Goal: Task Accomplishment & Management: Manage account settings

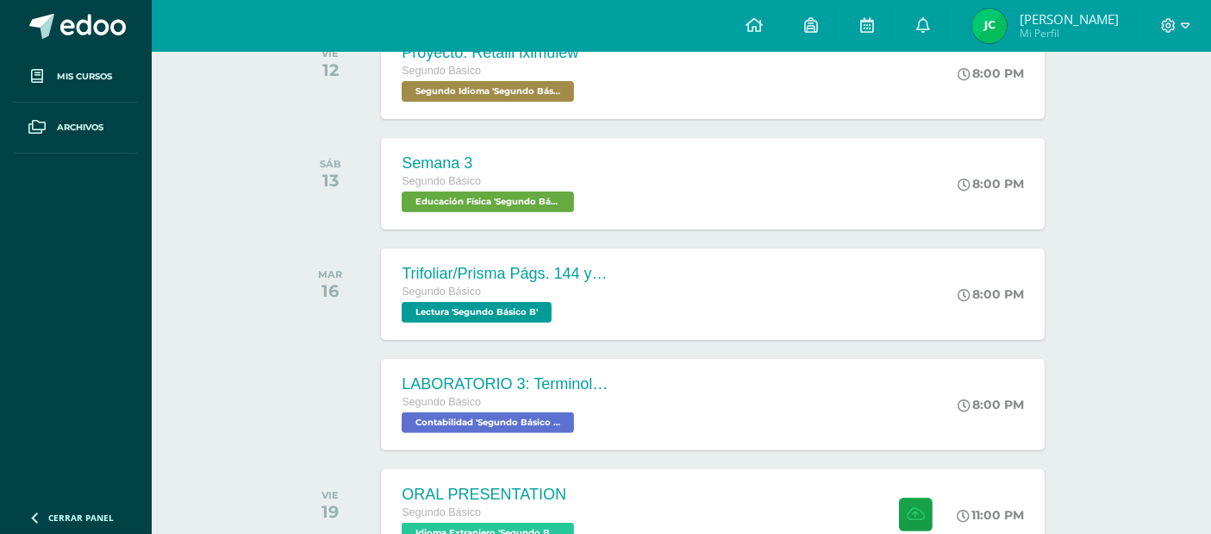
scroll to position [556, 0]
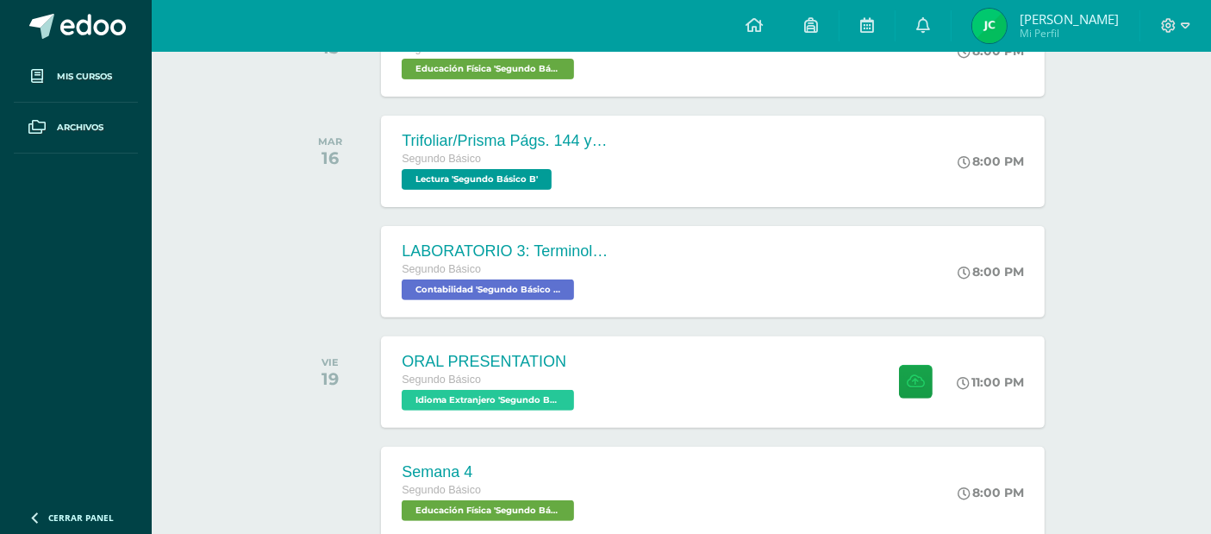
click at [1178, 24] on span at bounding box center [1175, 25] width 29 height 19
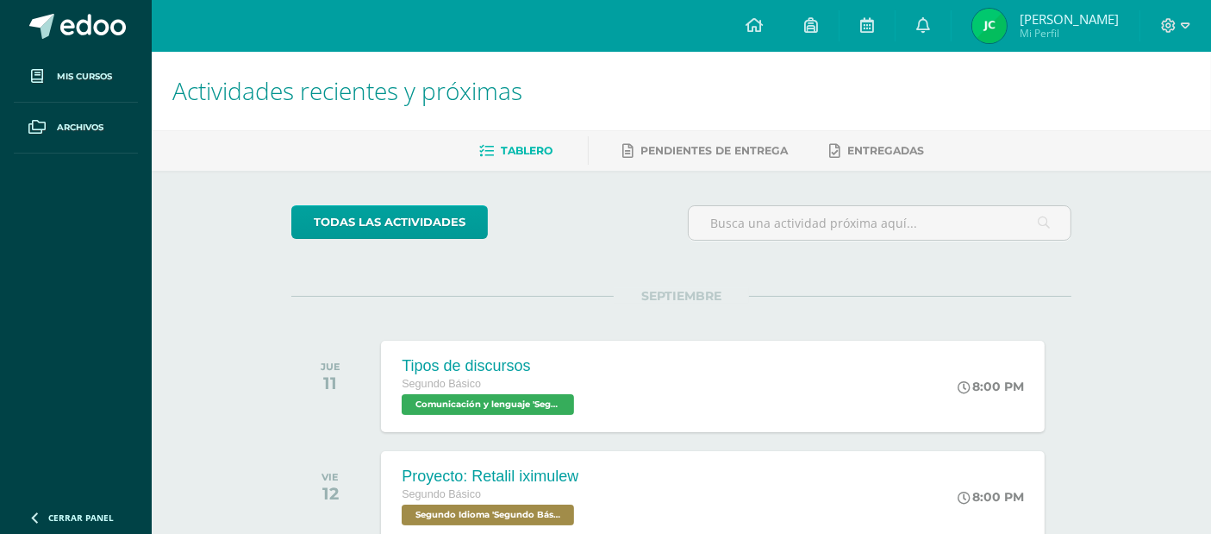
click at [1178, 24] on span at bounding box center [1175, 25] width 29 height 19
click at [1186, 25] on icon at bounding box center [1185, 26] width 9 height 16
click at [1119, 125] on h1 "Actividades recientes y próximas" at bounding box center [681, 91] width 1018 height 78
click at [1181, 16] on span at bounding box center [1175, 25] width 29 height 19
click at [1170, 22] on icon at bounding box center [1169, 26] width 16 height 16
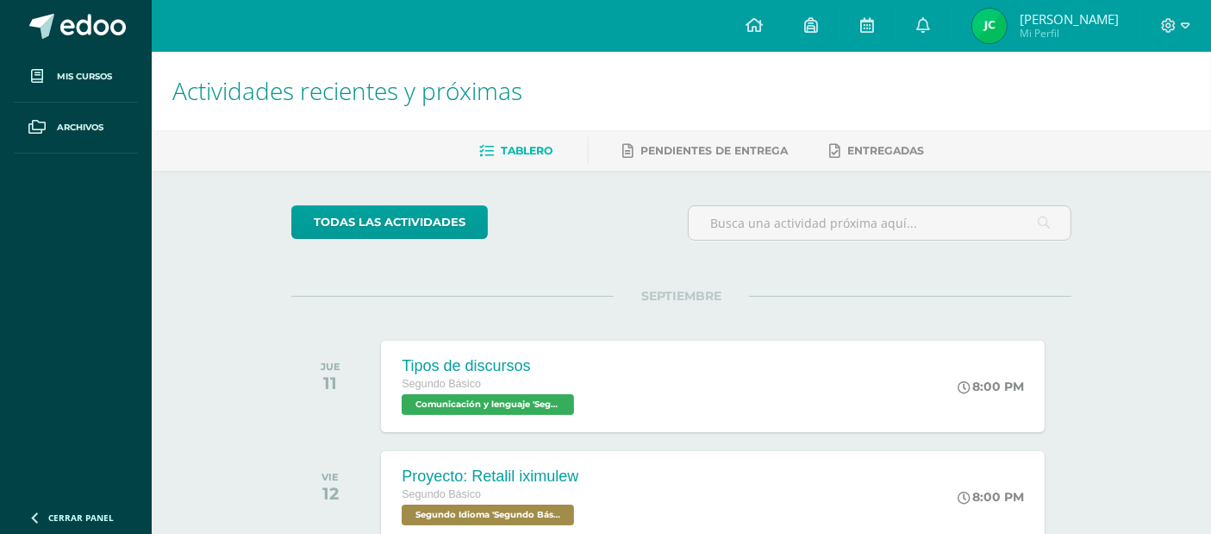
click at [1176, 28] on icon at bounding box center [1169, 26] width 16 height 16
click at [1142, 121] on span "Cerrar sesión" at bounding box center [1132, 118] width 78 height 16
